Goal: Task Accomplishment & Management: Use online tool/utility

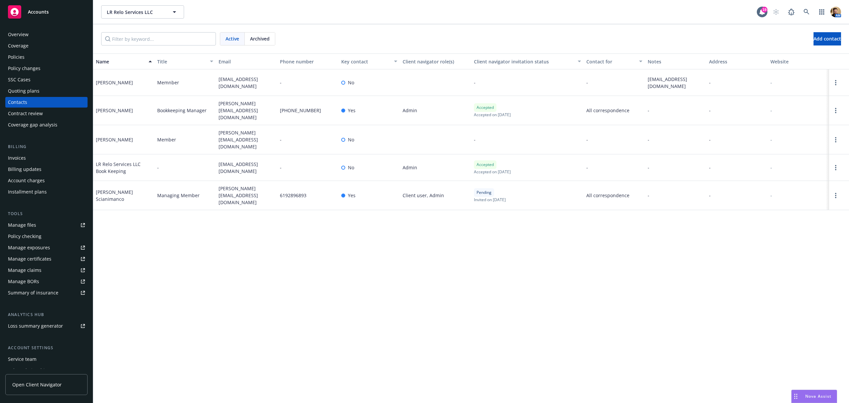
click at [345, 278] on div "Name Title Email Phone number Key contact Client navigator role(s) Client navig…" at bounding box center [471, 227] width 756 height 349
click at [17, 55] on div "Policies" at bounding box center [16, 57] width 17 height 11
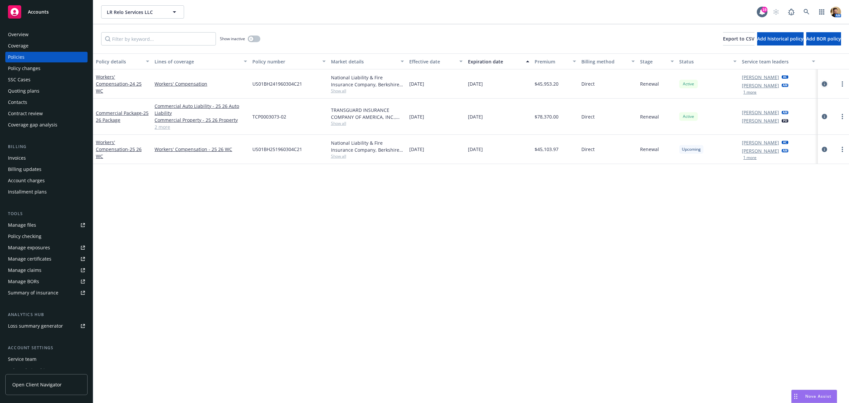
click at [824, 83] on icon "circleInformation" at bounding box center [824, 83] width 5 height 5
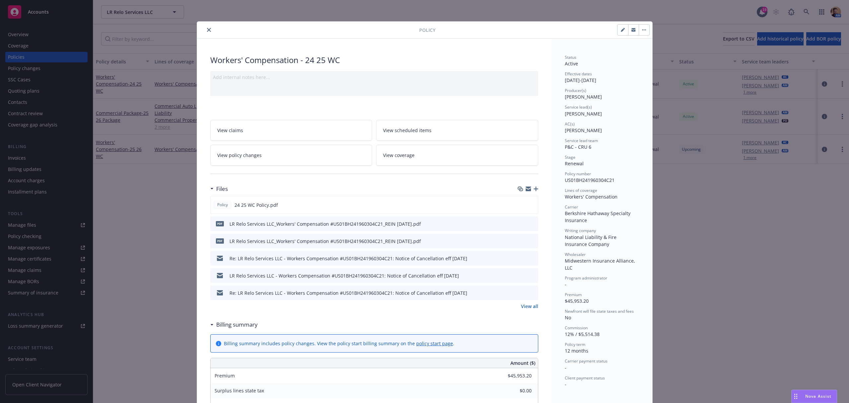
click at [207, 31] on icon "close" at bounding box center [209, 30] width 4 height 4
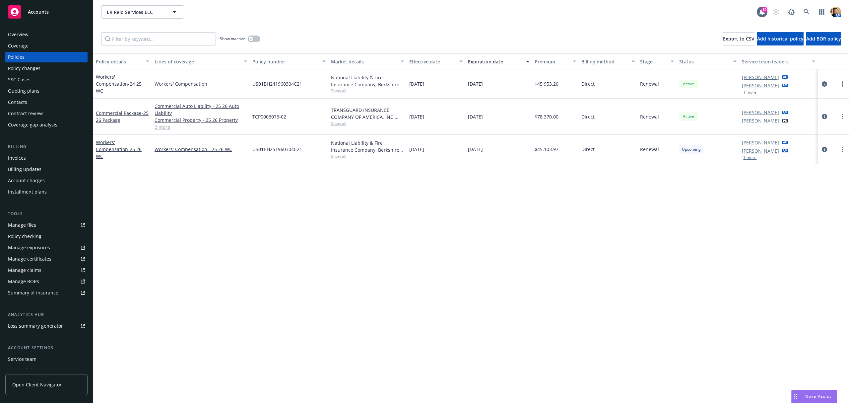
click at [27, 100] on div "Contacts" at bounding box center [46, 102] width 77 height 11
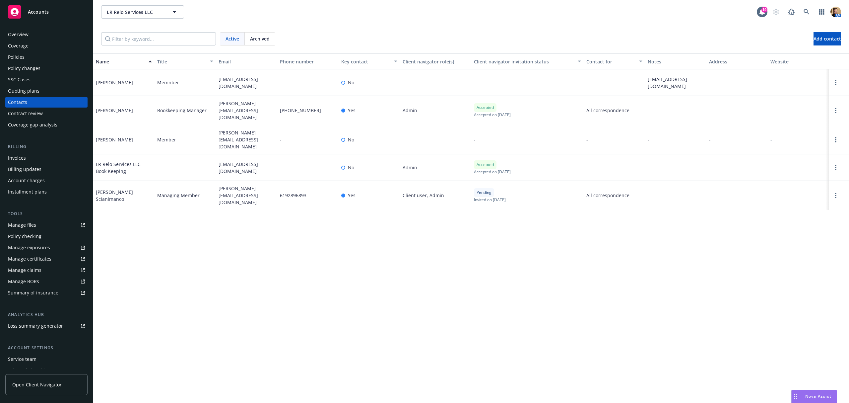
click at [24, 93] on div "Quoting plans" at bounding box center [24, 91] width 32 height 11
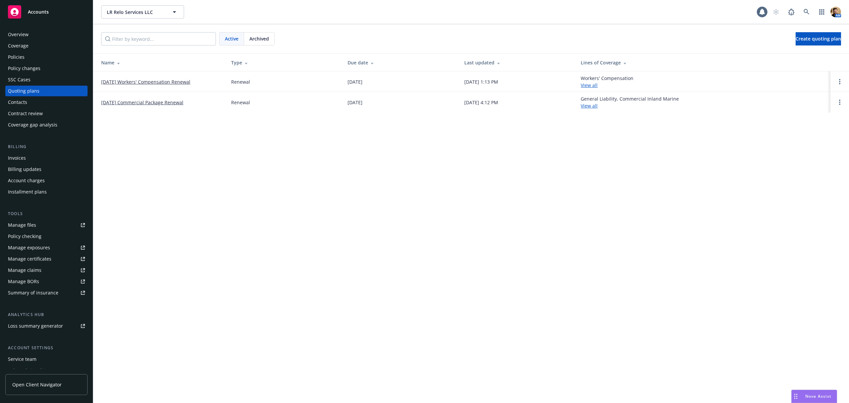
click at [146, 79] on link "[DATE] Workers' Compensation Renewal" at bounding box center [145, 81] width 89 height 7
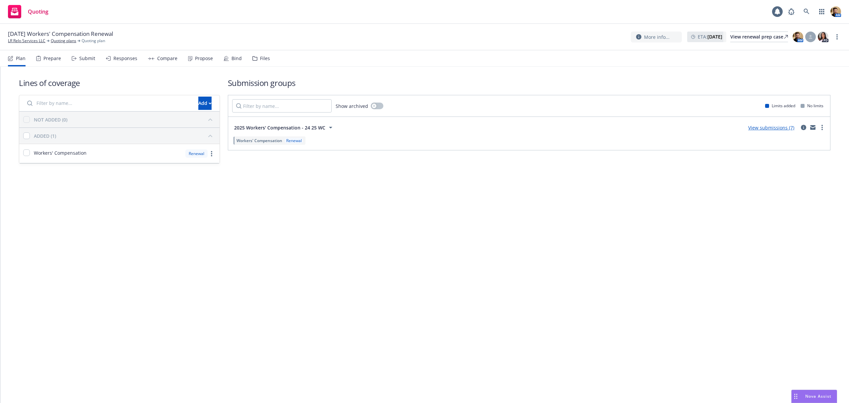
click at [236, 58] on div "Bind" at bounding box center [237, 58] width 10 height 5
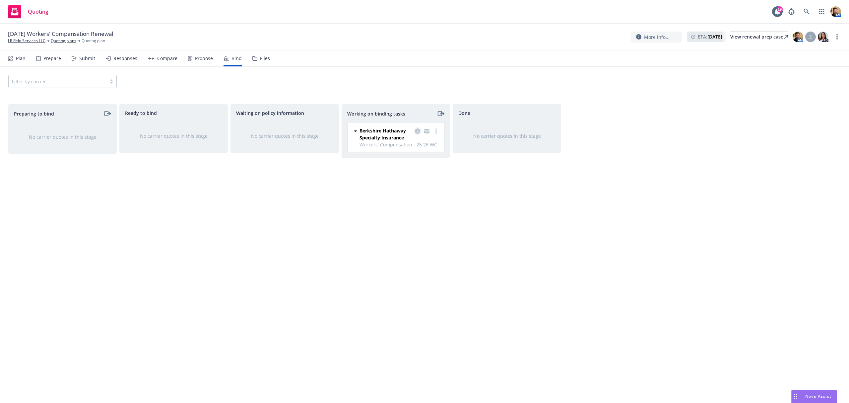
click at [416, 129] on icon "copy logging email" at bounding box center [417, 130] width 5 height 5
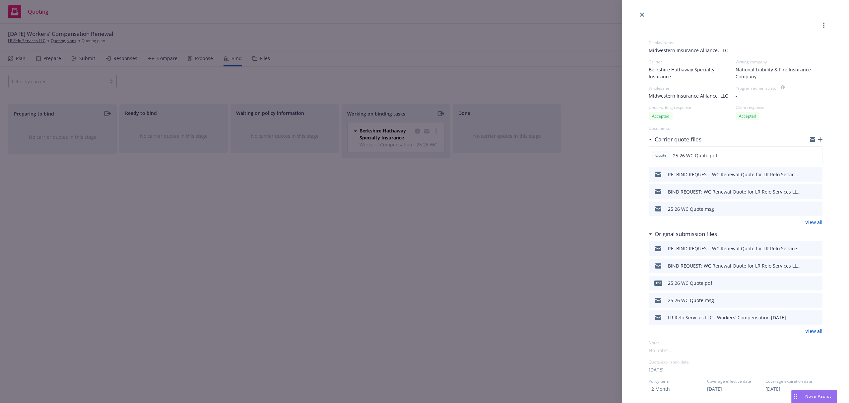
click at [813, 173] on icon "preview file" at bounding box center [816, 174] width 6 height 5
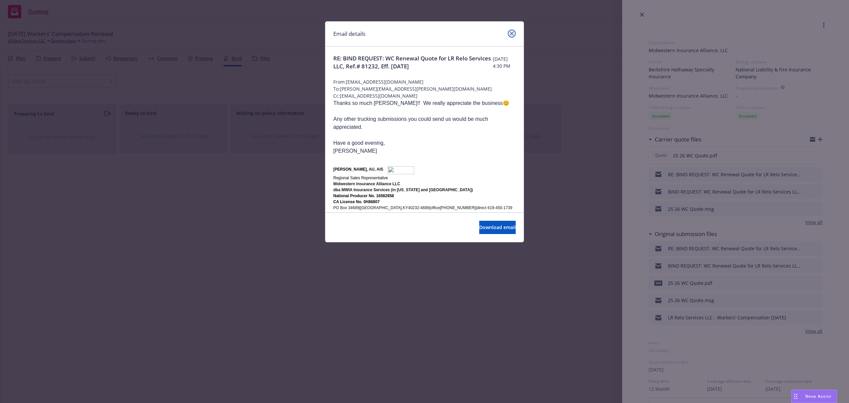
click at [511, 32] on icon "close" at bounding box center [512, 34] width 4 height 4
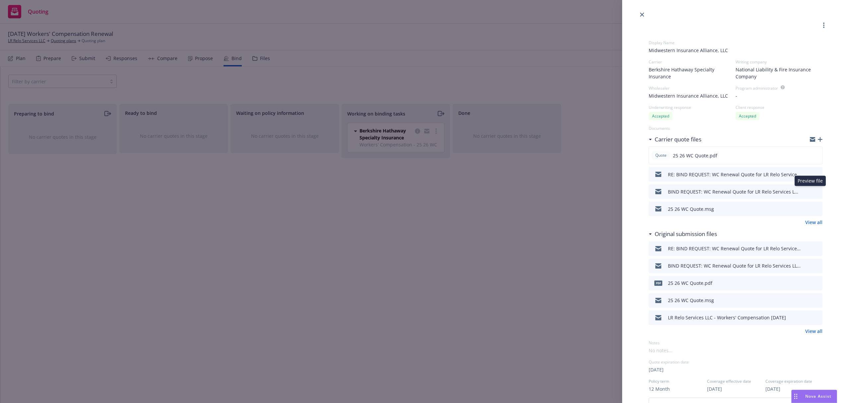
click at [813, 190] on icon "preview file" at bounding box center [816, 191] width 6 height 5
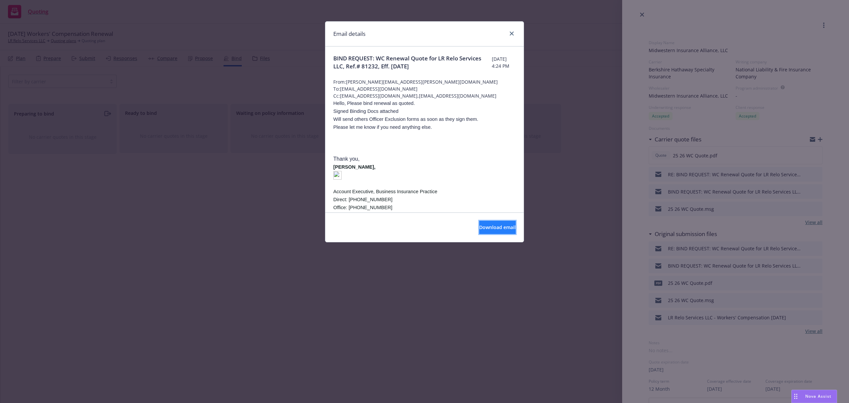
click at [490, 227] on span "Download email" at bounding box center [497, 227] width 36 height 6
click at [513, 35] on icon "close" at bounding box center [512, 34] width 4 height 4
